Goal: Transaction & Acquisition: Purchase product/service

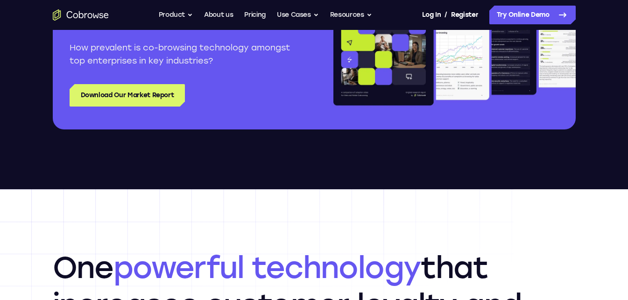
scroll to position [1214, 0]
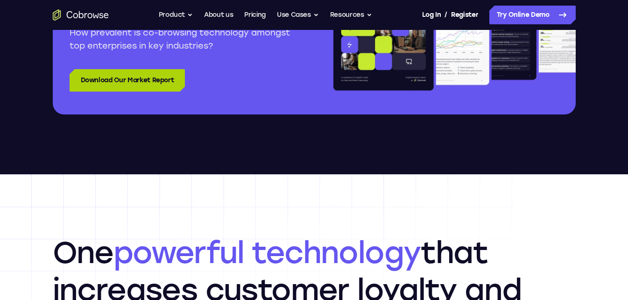
click at [142, 82] on link "Download Our Market Report" at bounding box center [128, 80] width 116 height 22
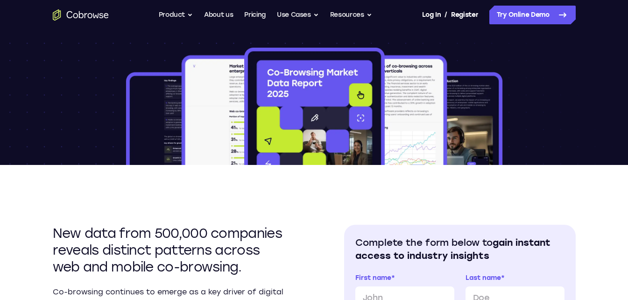
scroll to position [187, 0]
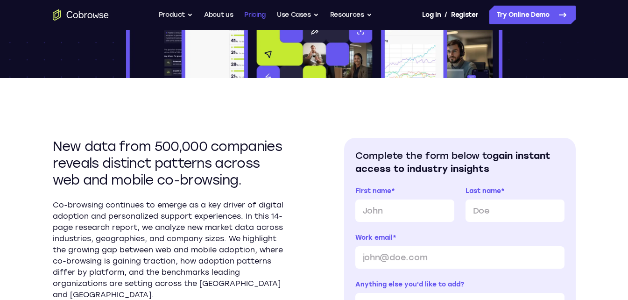
click at [247, 13] on link "Pricing" at bounding box center [254, 15] width 21 height 19
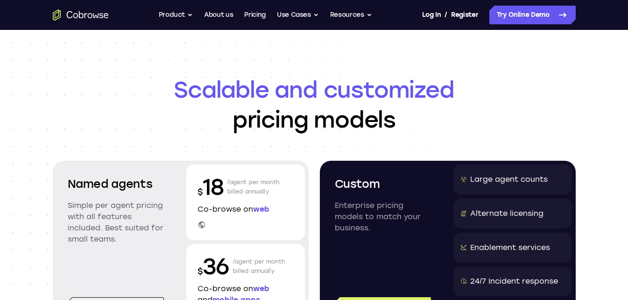
click at [368, 123] on h1 "Scalable and customized pricing models" at bounding box center [314, 105] width 523 height 60
click at [119, 167] on div "Named agents Simple per agent pricing with all features included. Best suited f…" at bounding box center [116, 217] width 119 height 106
click at [112, 163] on div "Named agents Simple per agent pricing with all features included. Best suited f…" at bounding box center [181, 248] width 256 height 174
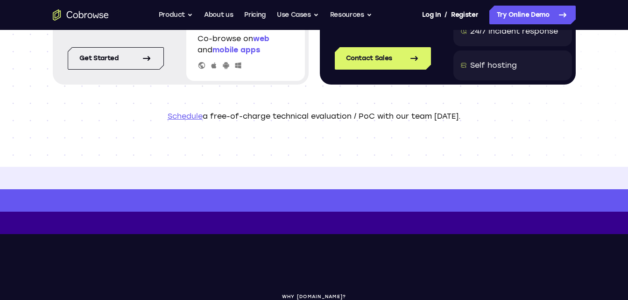
scroll to position [280, 0]
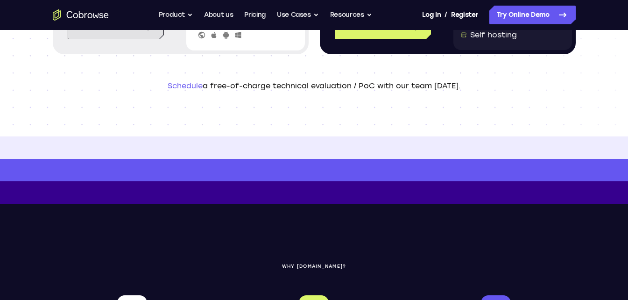
click at [161, 32] on link "Get started" at bounding box center [116, 28] width 96 height 22
